Goal: Transaction & Acquisition: Purchase product/service

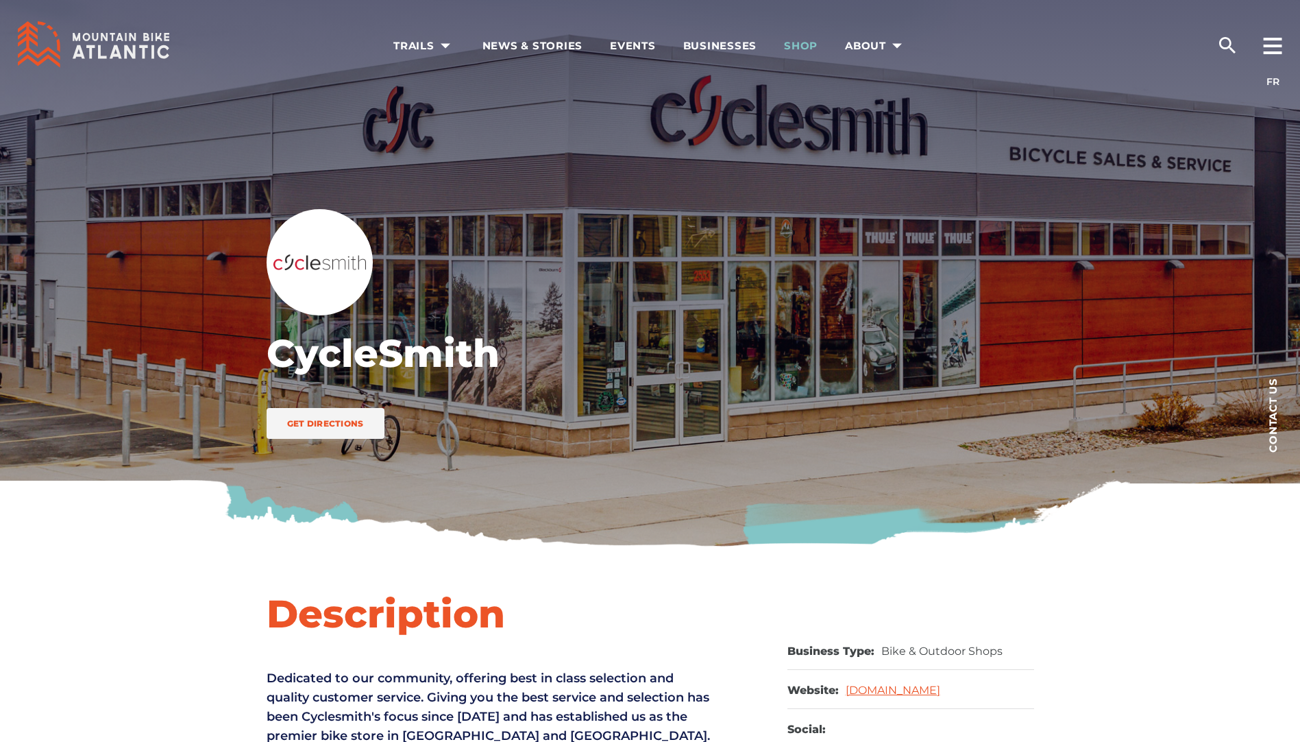
click at [792, 45] on span "Shop" at bounding box center [801, 46] width 34 height 14
click at [1232, 42] on icon "search" at bounding box center [1228, 45] width 22 height 22
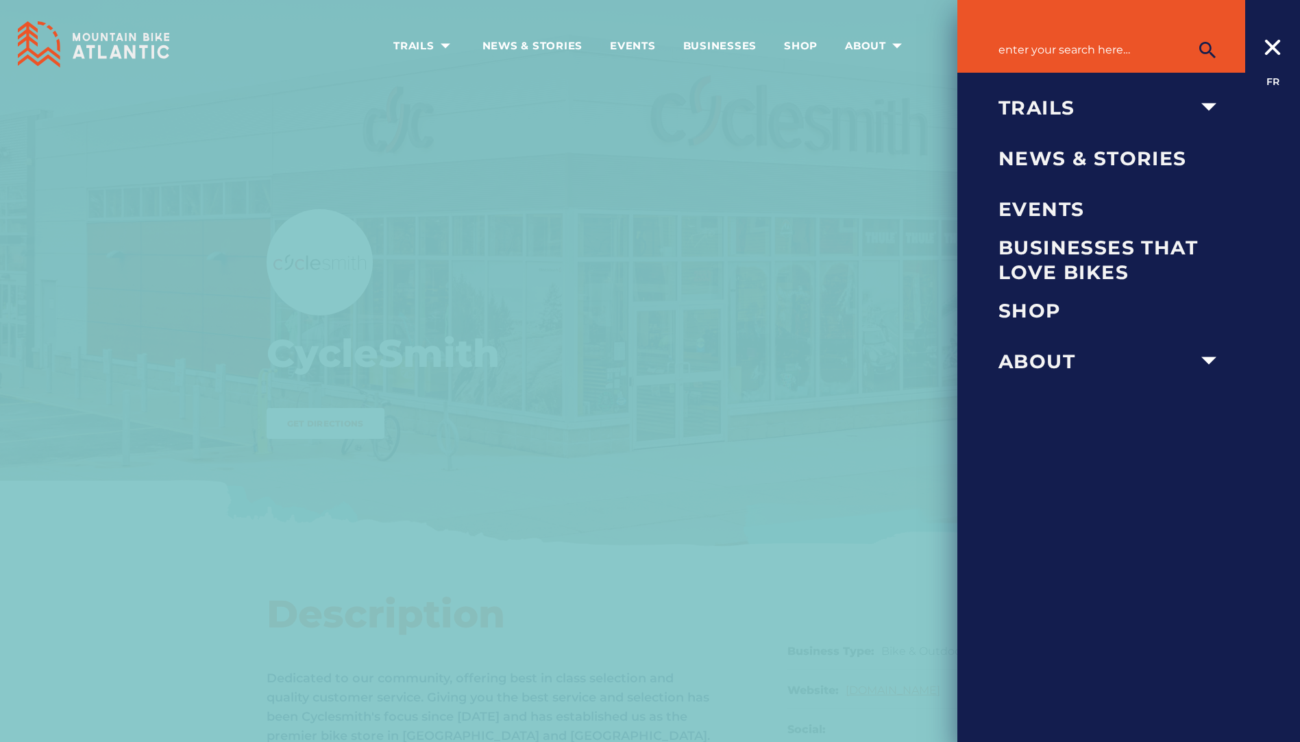
click at [1033, 49] on input "Search for:" at bounding box center [1112, 49] width 226 height 27
type input "bike rack"
click at [1191, 36] on button "submit" at bounding box center [1208, 49] width 34 height 27
